Goal: Transaction & Acquisition: Purchase product/service

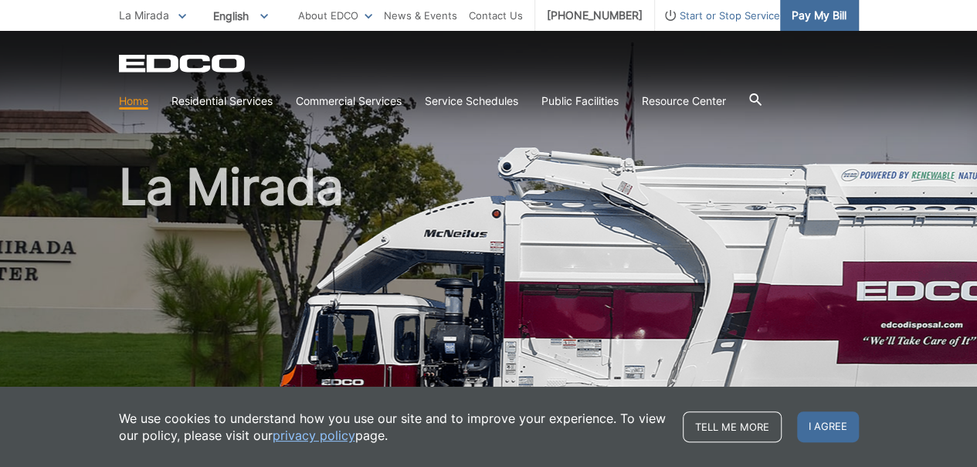
click at [819, 13] on span "Pay My Bill" at bounding box center [818, 15] width 55 height 17
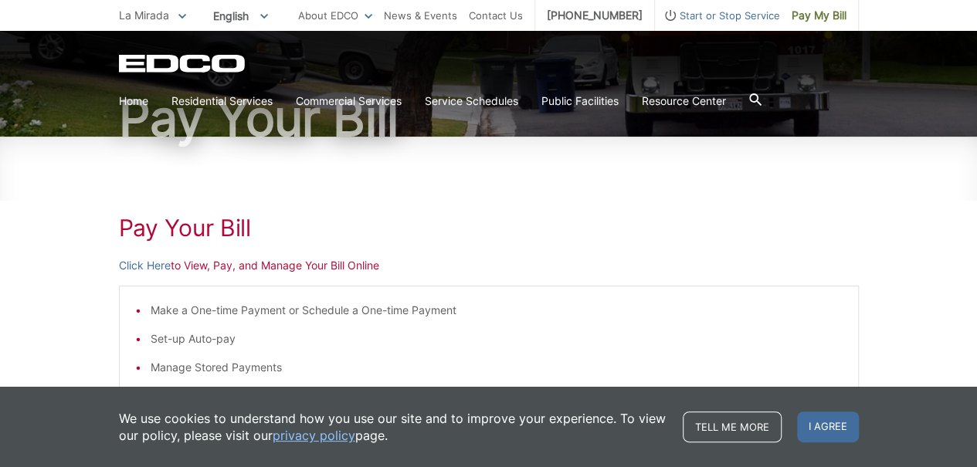
scroll to position [232, 0]
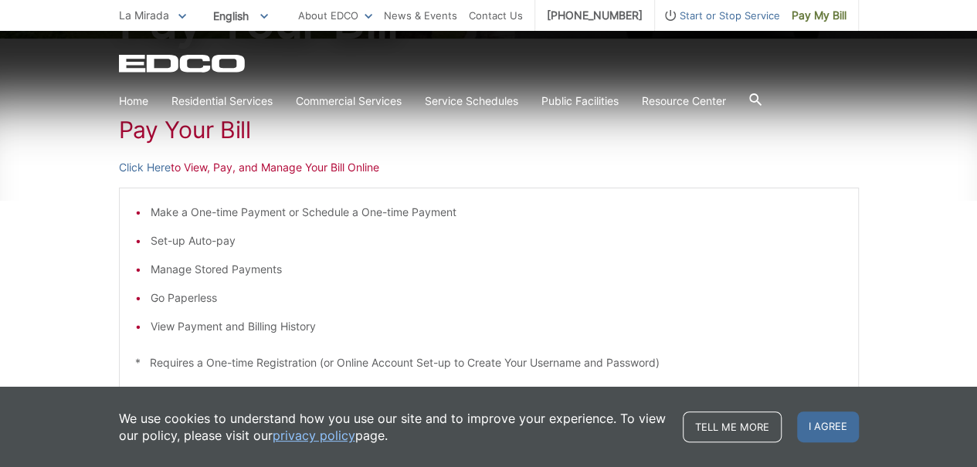
click at [822, 429] on span "I agree" at bounding box center [828, 427] width 62 height 31
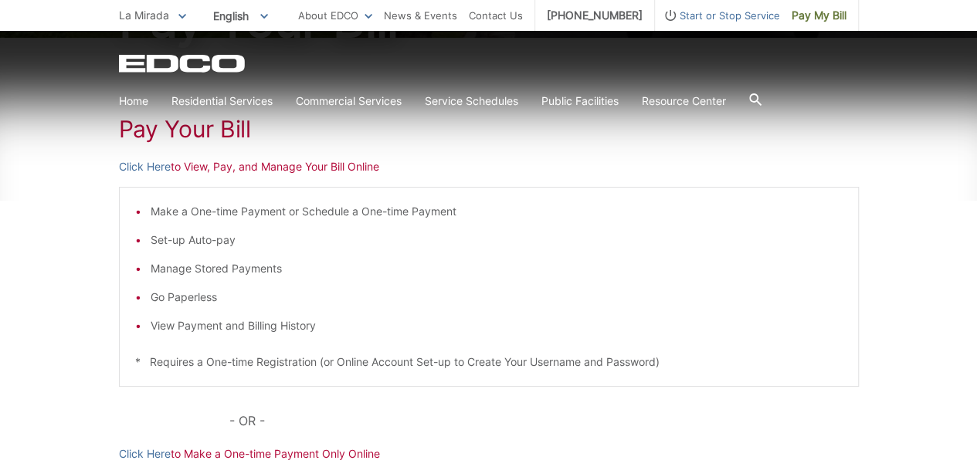
scroll to position [309, 0]
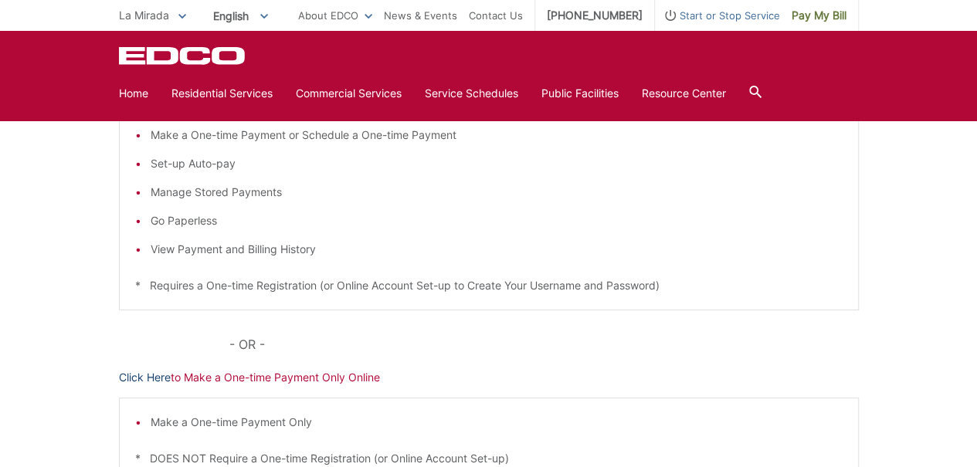
click at [151, 374] on link "Click Here" at bounding box center [145, 377] width 52 height 17
